Goal: Transaction & Acquisition: Subscribe to service/newsletter

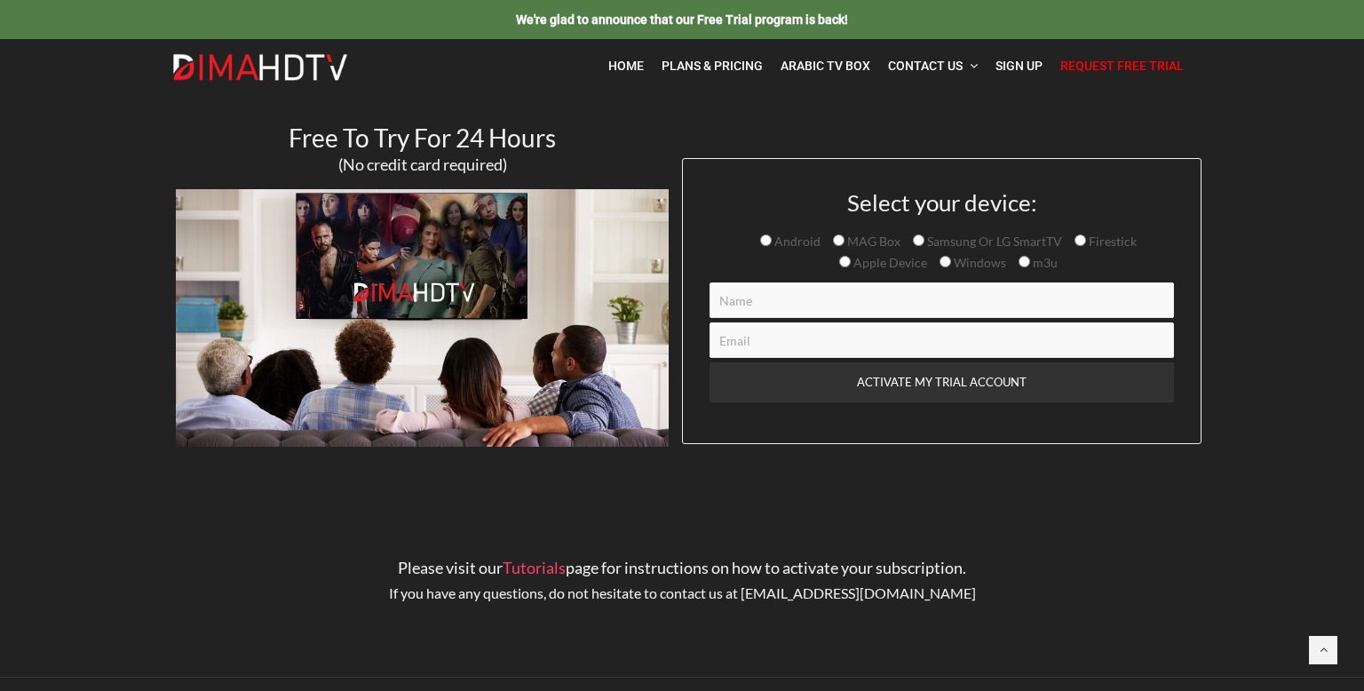
click at [917, 241] on input "Samsung Or LG SmartTV" at bounding box center [919, 240] width 12 height 12
radio input "true"
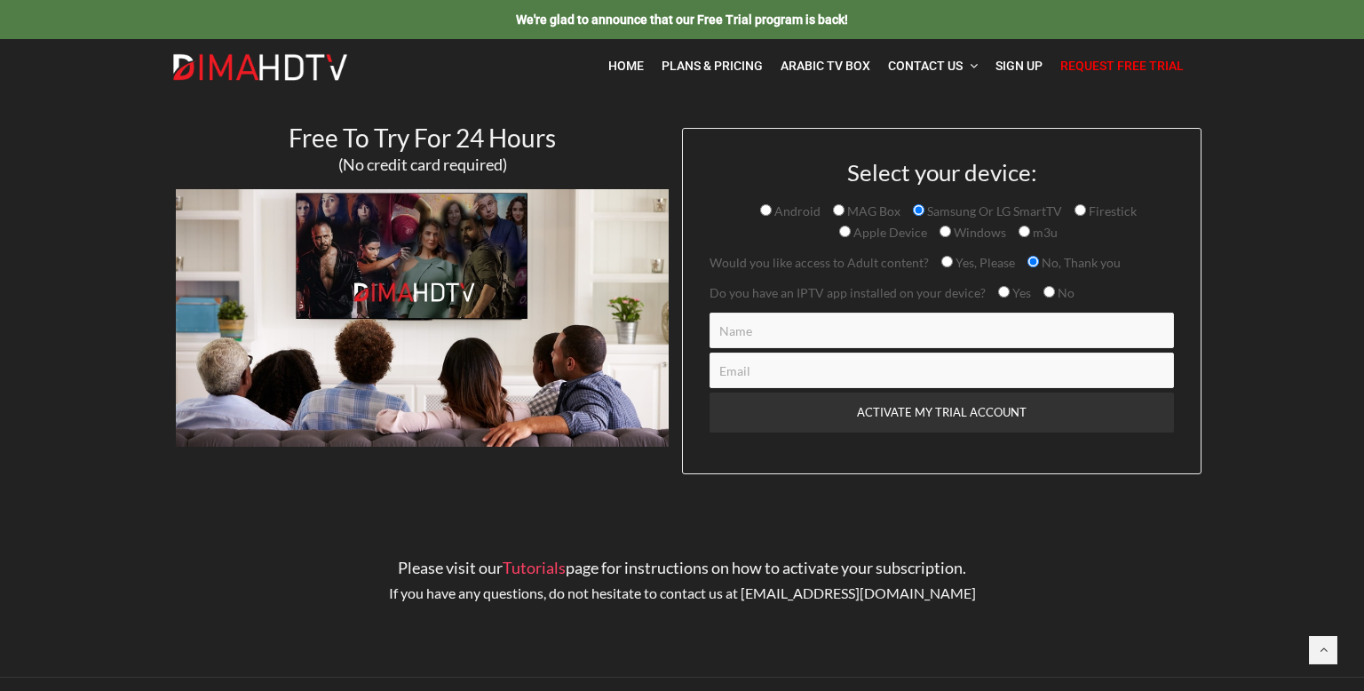
click at [793, 327] on input "Contact form" at bounding box center [942, 331] width 465 height 36
click at [816, 337] on input "Contact form" at bounding box center [942, 331] width 465 height 36
type input "[PERSON_NAME]"
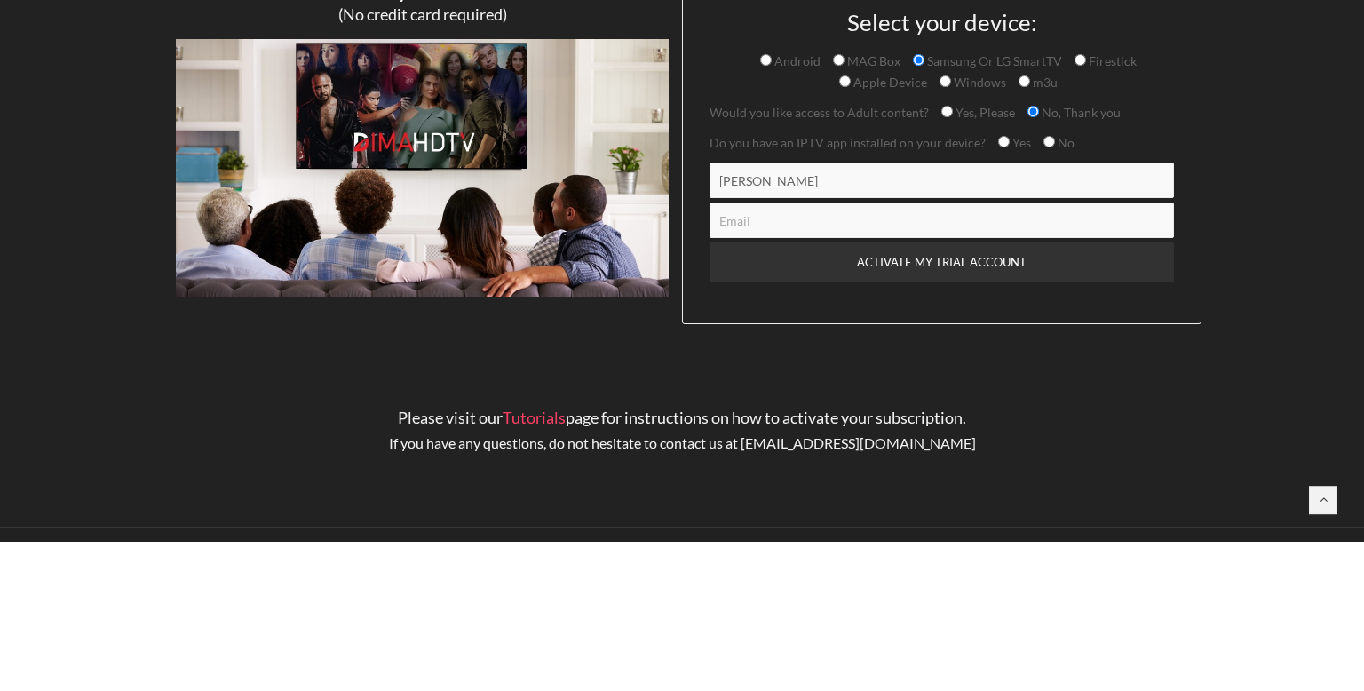
click at [774, 369] on input "Contact form" at bounding box center [942, 371] width 465 height 36
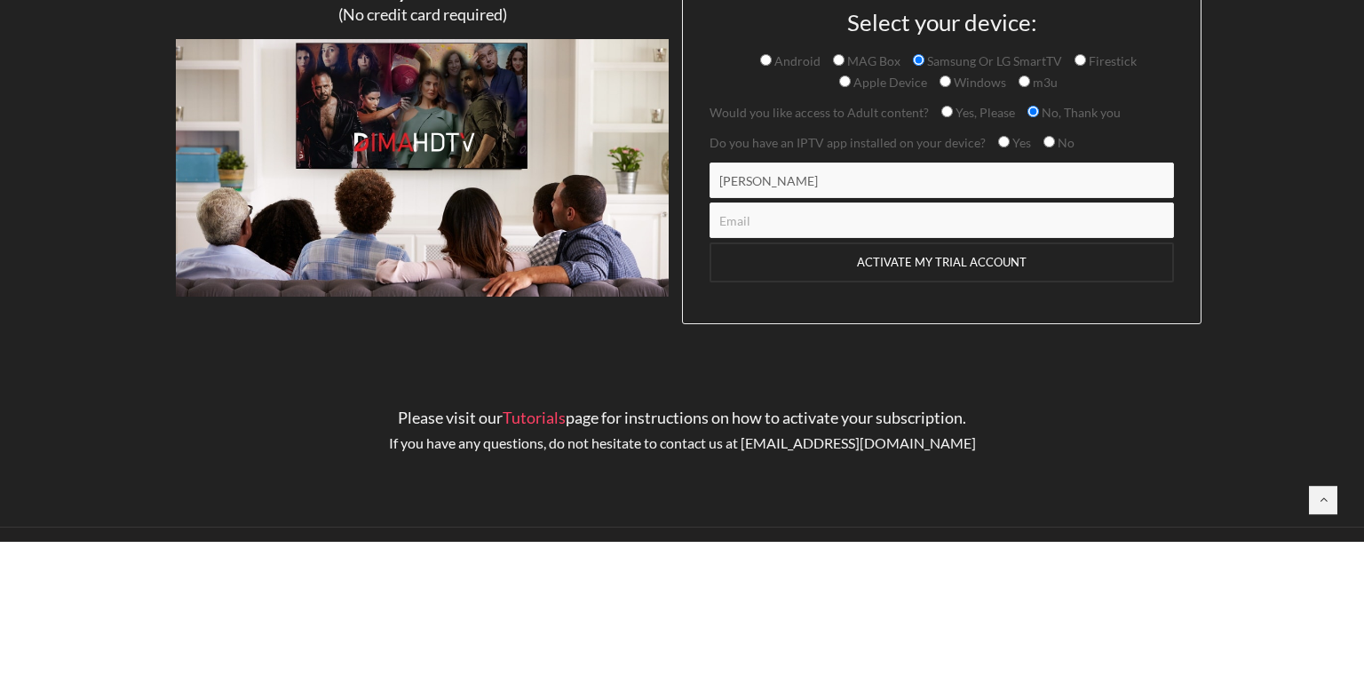
type input "[EMAIL_ADDRESS][DOMAIN_NAME]"
click at [899, 266] on div "Would you like access to Adult content? Yes, Please No, Thank you Do you have a…" at bounding box center [942, 360] width 465 height 217
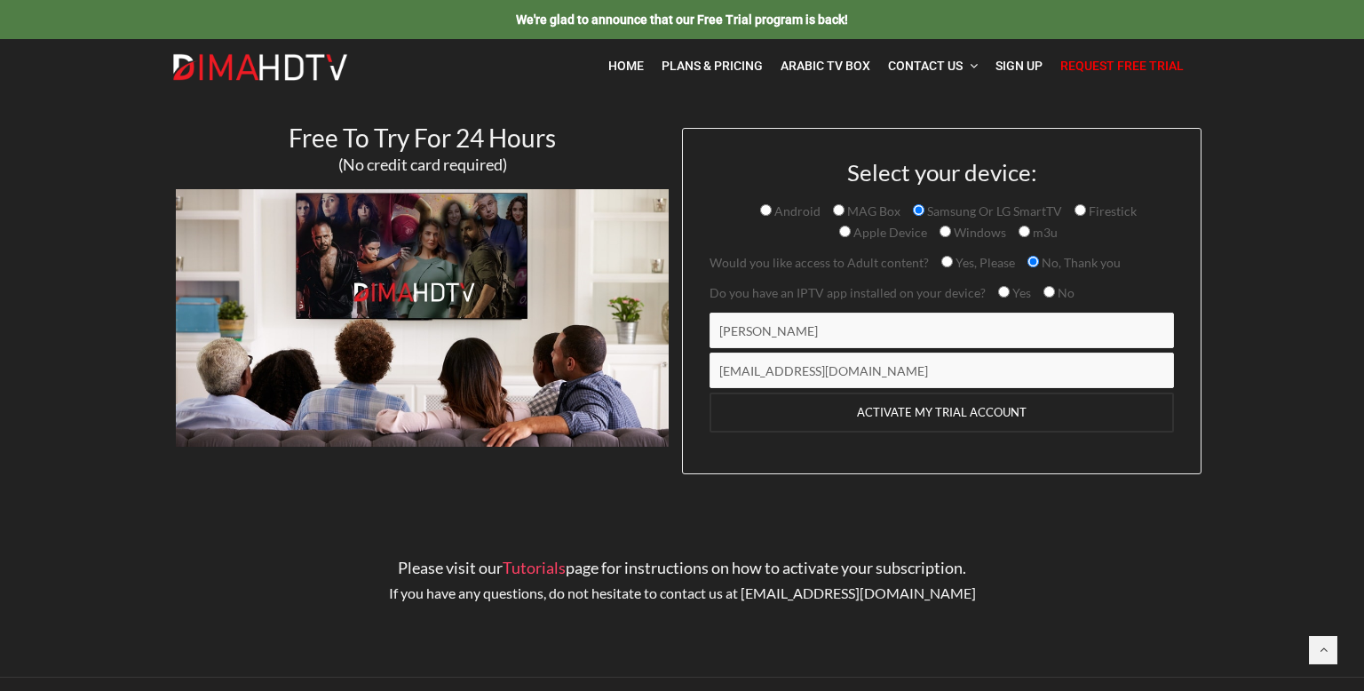
click at [897, 409] on input "ACTIVATE MY TRIAL ACCOUNT" at bounding box center [942, 413] width 465 height 40
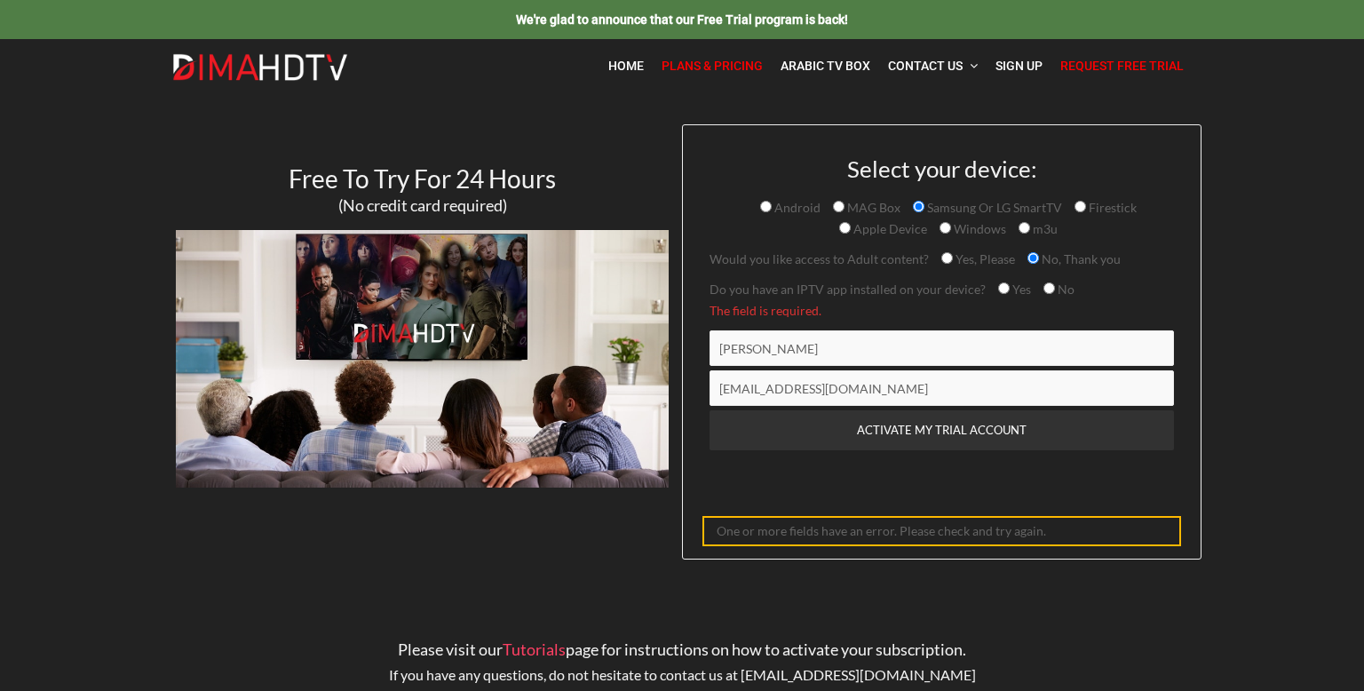
click at [741, 67] on span "Plans & Pricing" at bounding box center [712, 66] width 101 height 14
